Goal: Find specific page/section

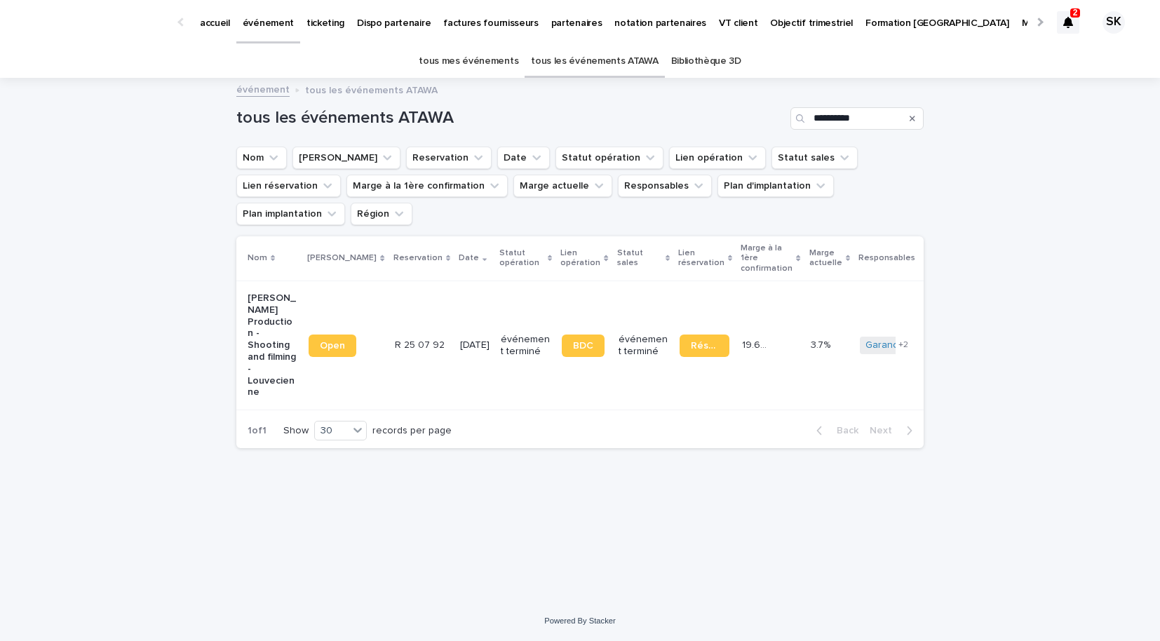
click at [1072, 18] on icon at bounding box center [1068, 22] width 10 height 11
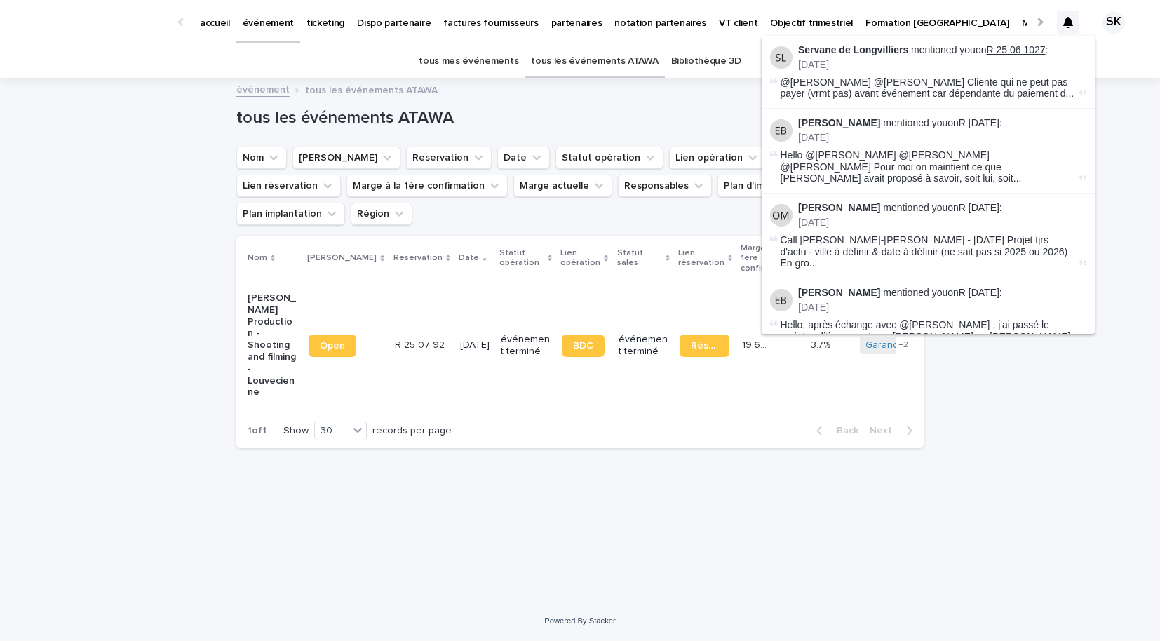
click at [1023, 48] on link "R 25 06 1027" at bounding box center [1015, 49] width 59 height 11
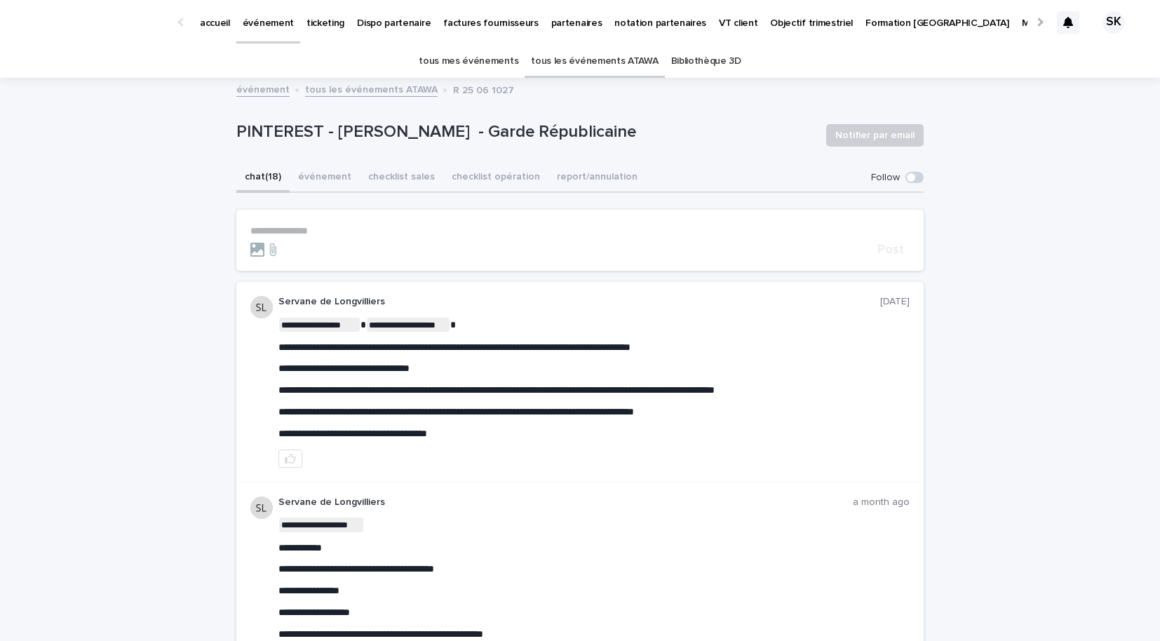
click at [1071, 27] on icon at bounding box center [1068, 22] width 10 height 11
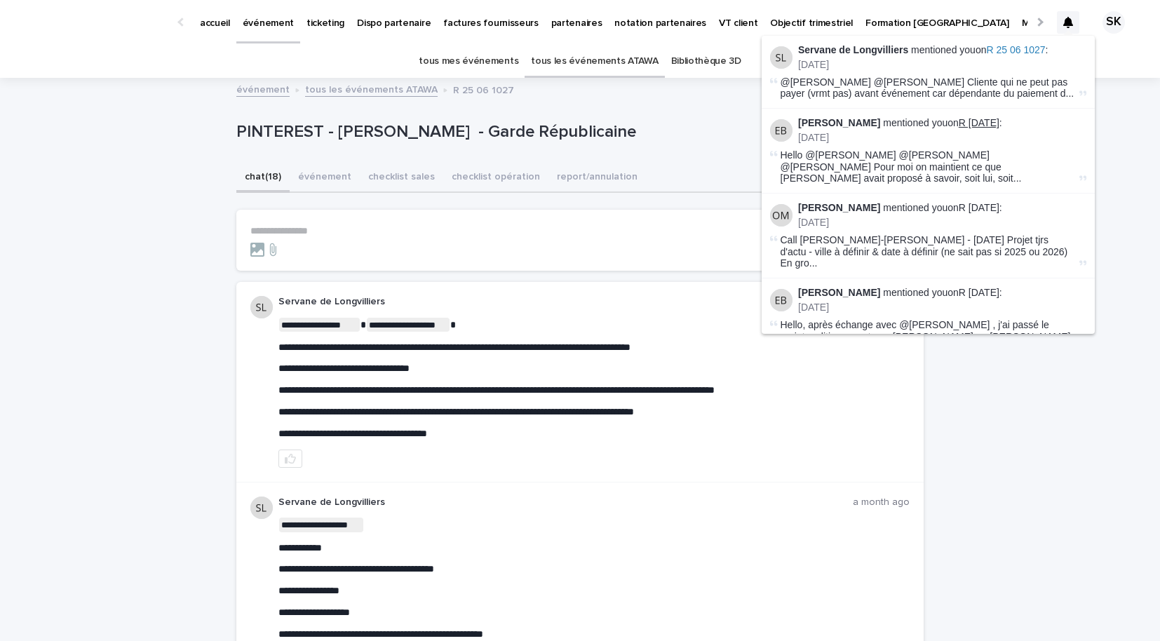
click at [1000, 120] on link "R [DATE]" at bounding box center [979, 122] width 41 height 11
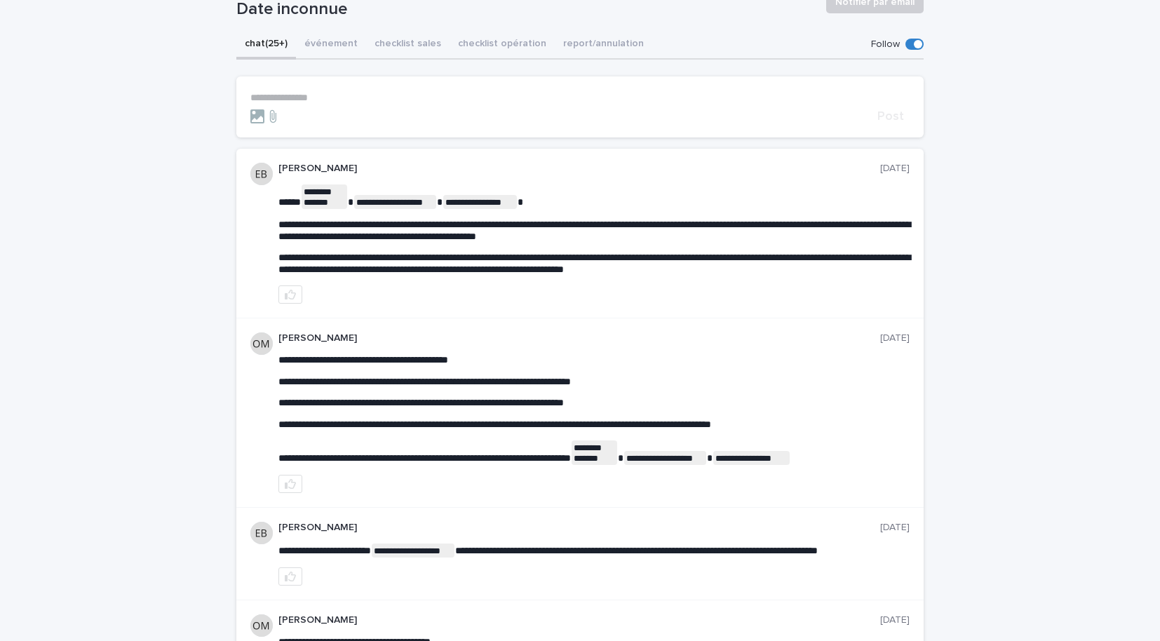
scroll to position [130, 0]
